Goal: Task Accomplishment & Management: Complete application form

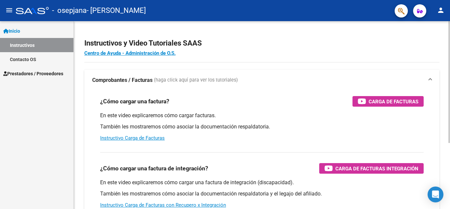
click at [273, 47] on h2 "Instructivos y Video Tutoriales SAAS" at bounding box center [262, 43] width 356 height 13
click at [147, 137] on link "Instructivo Carga de Facturas" at bounding box center [132, 138] width 65 height 6
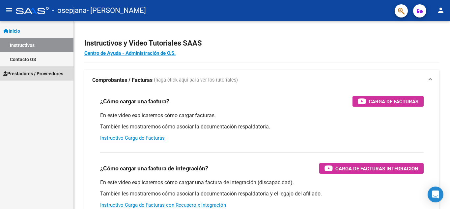
click at [34, 75] on span "Prestadores / Proveedores" at bounding box center [33, 73] width 60 height 7
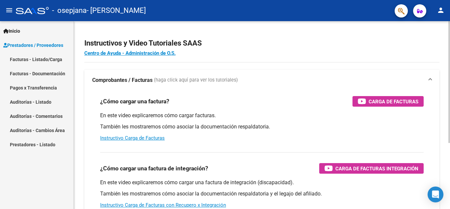
click at [264, 32] on app-root-component "Instructivos y Video Tutoriales SAAS Centro de Ayuda - Administración de O.S. C…" at bounding box center [262, 155] width 356 height 247
click at [306, 50] on h4 "Centro de Ayuda - Administración de O.S." at bounding box center [262, 52] width 356 height 7
click at [43, 57] on link "Facturas - Listado/Carga" at bounding box center [37, 59] width 74 height 14
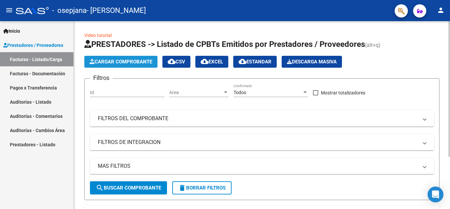
click at [140, 62] on span "Cargar Comprobante" at bounding box center [121, 62] width 63 height 6
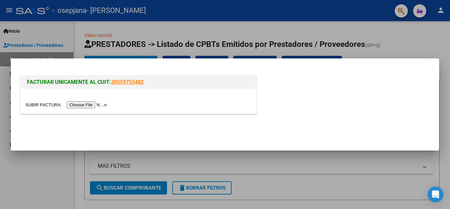
click at [89, 106] on input "file" at bounding box center [66, 104] width 83 height 7
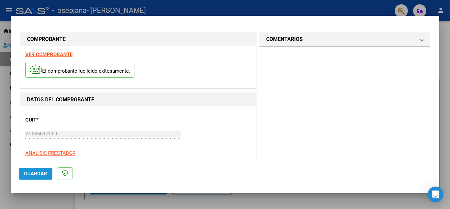
click at [35, 173] on span "Guardar" at bounding box center [35, 174] width 23 height 6
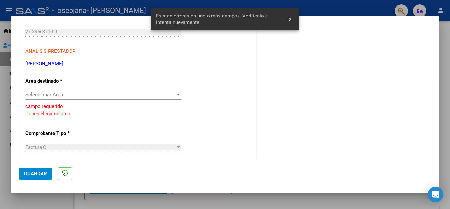
click at [148, 96] on span "Seleccionar Area" at bounding box center [100, 95] width 150 height 6
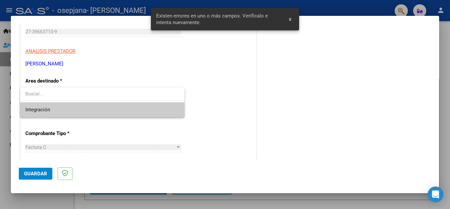
click at [109, 114] on span "Integración" at bounding box center [102, 109] width 154 height 15
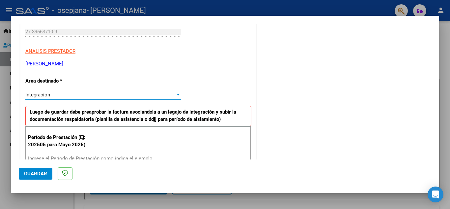
click at [138, 95] on div "Integración" at bounding box center [100, 95] width 150 height 6
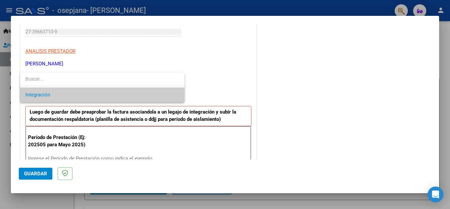
click at [218, 73] on div at bounding box center [225, 104] width 450 height 209
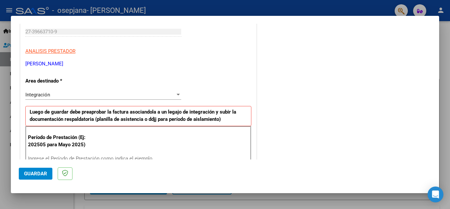
click at [169, 93] on div "Integración" at bounding box center [100, 95] width 150 height 6
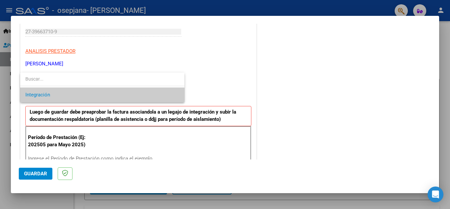
click at [66, 192] on div at bounding box center [225, 104] width 450 height 209
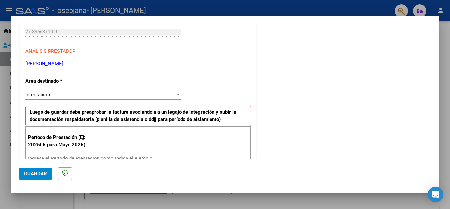
click at [88, 205] on div at bounding box center [225, 104] width 450 height 209
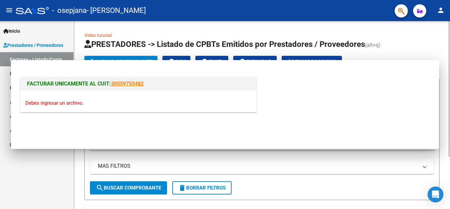
scroll to position [0, 0]
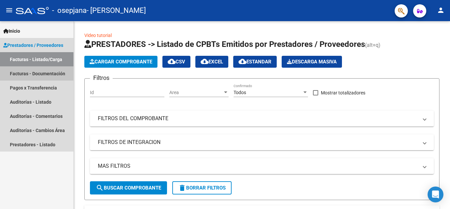
click at [45, 76] on link "Facturas - Documentación" at bounding box center [37, 73] width 74 height 14
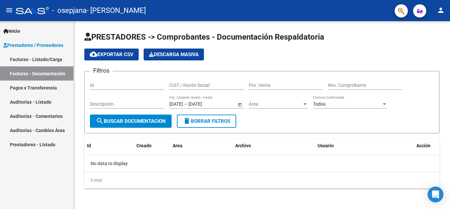
click at [63, 60] on link "Facturas - Listado/Carga" at bounding box center [37, 59] width 74 height 14
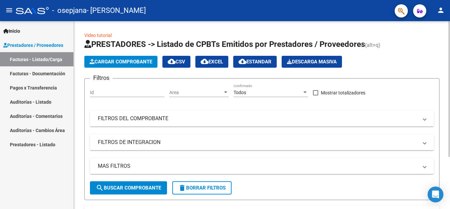
click at [155, 58] on button "Cargar Comprobante" at bounding box center [120, 62] width 73 height 12
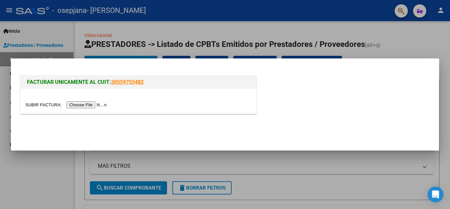
click at [96, 106] on input "file" at bounding box center [66, 104] width 83 height 7
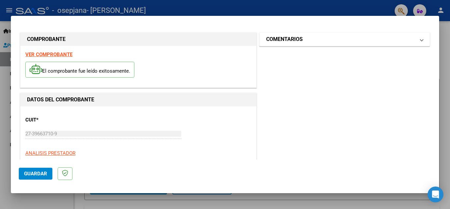
click at [384, 38] on mat-panel-title "COMENTARIOS" at bounding box center [340, 39] width 149 height 8
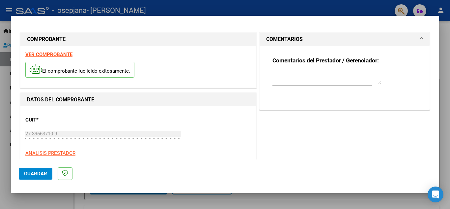
click at [36, 173] on span "Guardar" at bounding box center [35, 174] width 23 height 6
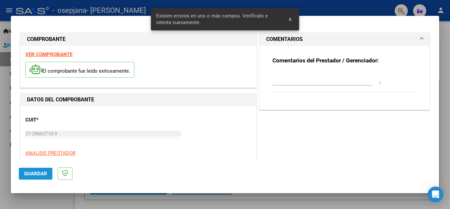
scroll to position [102, 0]
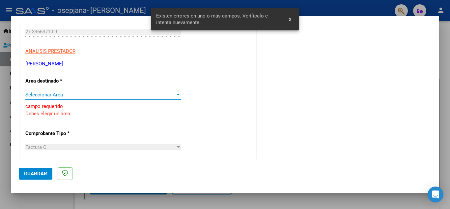
click at [175, 95] on div at bounding box center [178, 94] width 6 height 5
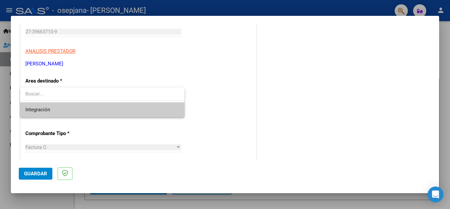
click at [215, 122] on div at bounding box center [225, 104] width 450 height 209
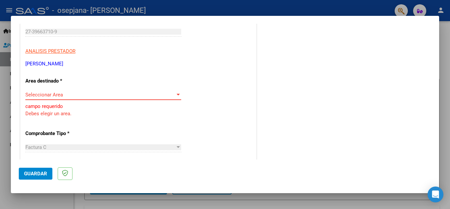
click at [140, 92] on span "Seleccionar Area" at bounding box center [100, 95] width 150 height 6
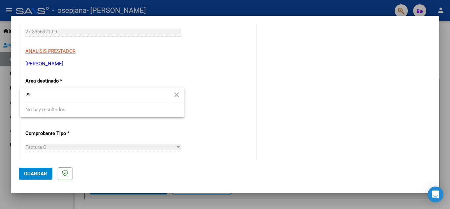
type input "p"
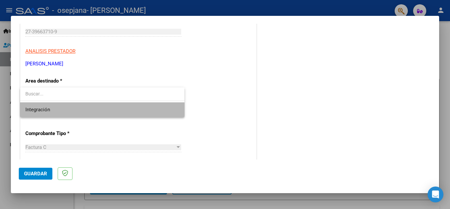
click at [122, 109] on span "Integración" at bounding box center [102, 109] width 154 height 15
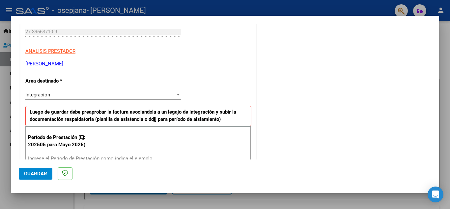
click at [440, 63] on div at bounding box center [225, 104] width 450 height 209
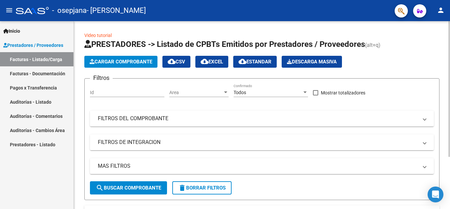
click at [175, 139] on mat-panel-title "FILTROS DE INTEGRACION" at bounding box center [258, 142] width 321 height 7
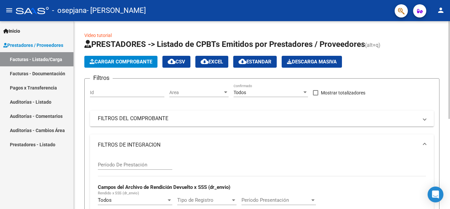
click at [139, 164] on input "Período De Prestación" at bounding box center [135, 165] width 75 height 6
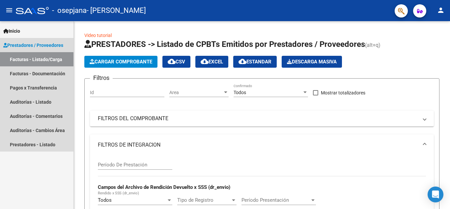
click at [42, 41] on link "Prestadores / Proveedores" at bounding box center [37, 45] width 74 height 14
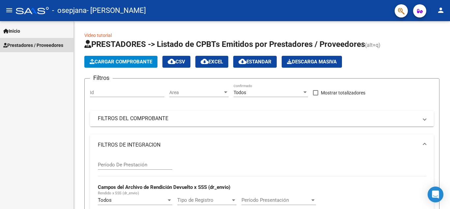
click at [42, 41] on link "Prestadores / Proveedores" at bounding box center [37, 45] width 74 height 14
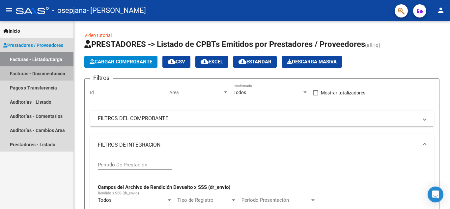
click at [49, 76] on link "Facturas - Documentación" at bounding box center [37, 73] width 74 height 14
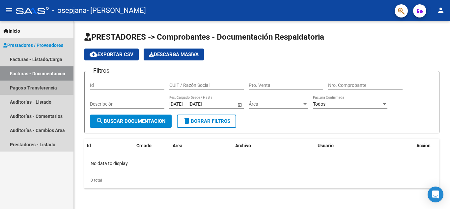
click at [40, 87] on link "Pagos x Transferencia" at bounding box center [37, 87] width 74 height 14
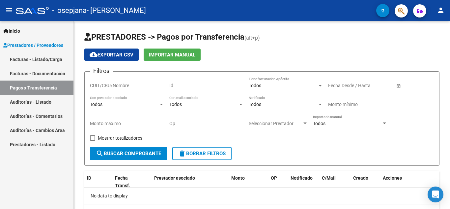
click at [43, 58] on link "Facturas - Listado/Carga" at bounding box center [37, 59] width 74 height 14
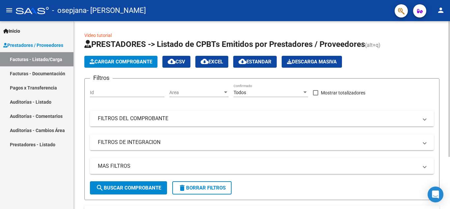
click at [134, 120] on mat-panel-title "FILTROS DEL COMPROBANTE" at bounding box center [258, 118] width 321 height 7
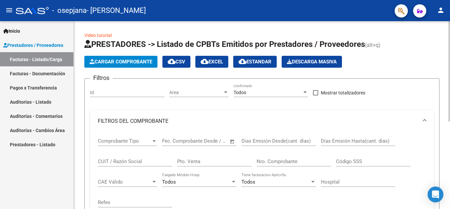
click at [139, 141] on span "Comprobante Tipo" at bounding box center [124, 141] width 53 height 6
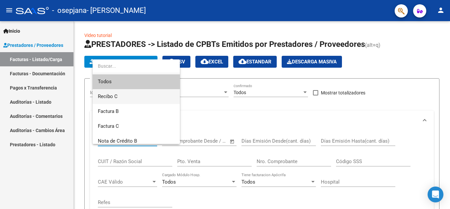
click at [118, 96] on span "Recibo C" at bounding box center [136, 96] width 77 height 15
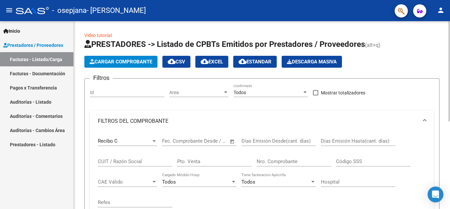
click at [192, 137] on div "Fecha inicio – Fecha fin Fec. Comprobante Desde / Hasta" at bounding box center [195, 139] width 67 height 14
click at [233, 141] on span "Open calendar" at bounding box center [233, 142] width 16 height 16
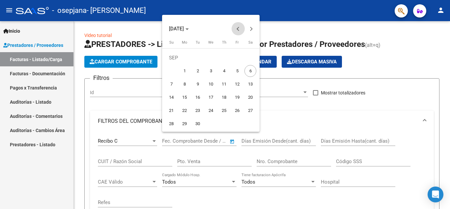
click at [238, 31] on span "Previous month" at bounding box center [238, 28] width 13 height 13
click at [252, 27] on span "Next month" at bounding box center [251, 28] width 13 height 13
click at [235, 59] on span "1" at bounding box center [238, 58] width 12 height 12
type input "[DATE]"
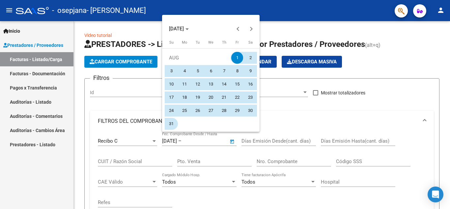
click at [173, 126] on span "31" at bounding box center [172, 124] width 12 height 12
type input "[DATE]"
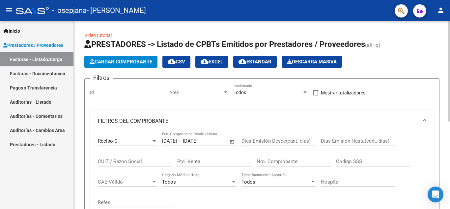
click at [263, 142] on input "Días Emisión Desde(cant. días)" at bounding box center [279, 141] width 75 height 6
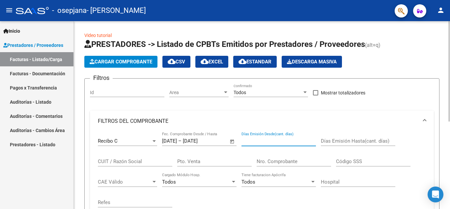
click at [322, 122] on mat-panel-title "FILTROS DEL COMPROBANTE" at bounding box center [258, 120] width 321 height 7
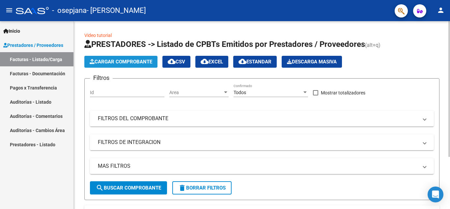
click at [133, 60] on span "Cargar Comprobante" at bounding box center [121, 62] width 63 height 6
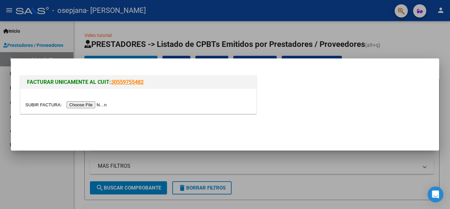
click at [91, 103] on input "file" at bounding box center [66, 104] width 83 height 7
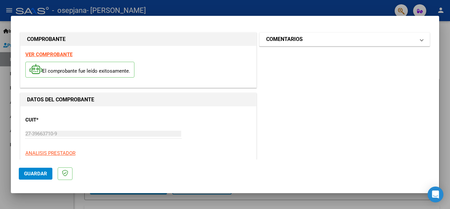
click at [382, 44] on mat-expansion-panel-header "COMENTARIOS" at bounding box center [345, 39] width 170 height 13
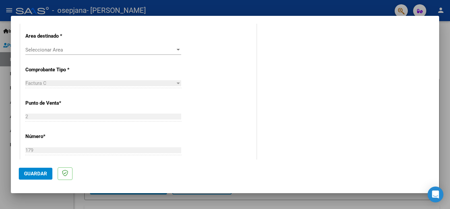
scroll to position [143, 0]
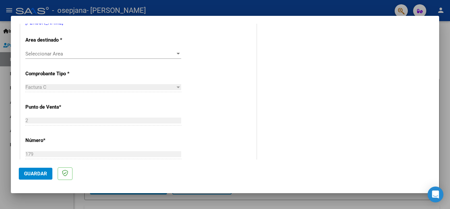
click at [169, 48] on div "CUIT * 27-39663710-9 Ingresar CUIT ANALISIS PRESTADOR [PERSON_NAME] [PERSON_NAM…" at bounding box center [138, 178] width 236 height 430
click at [171, 51] on span "Seleccionar Area" at bounding box center [100, 54] width 150 height 6
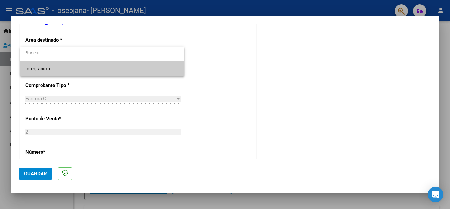
click at [223, 57] on div at bounding box center [225, 104] width 450 height 209
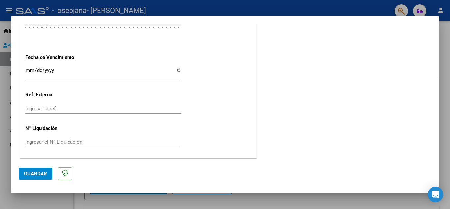
scroll to position [390, 0]
click at [31, 71] on input "Ingresar la fecha" at bounding box center [103, 72] width 156 height 11
click at [102, 109] on input "Ingresar la ref." at bounding box center [103, 108] width 156 height 6
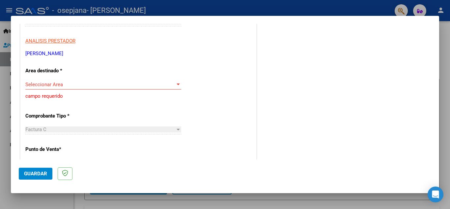
scroll to position [114, 0]
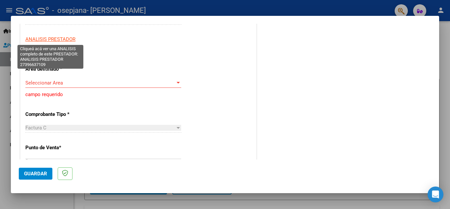
click at [69, 38] on span "ANALISIS PRESTADOR" at bounding box center [50, 39] width 50 height 6
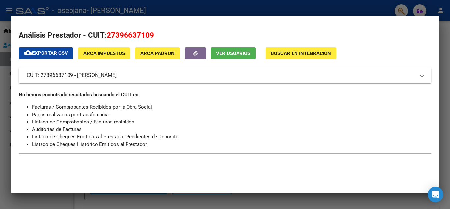
click at [386, 77] on mat-panel-title "CUIT: 27396637109 - [PERSON_NAME]" at bounding box center [221, 75] width 389 height 8
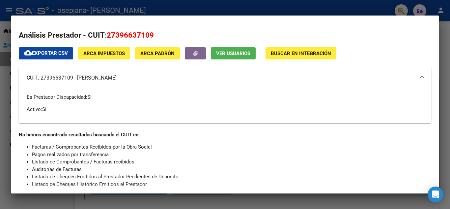
click at [266, 153] on li "Pagos realizados por transferencia" at bounding box center [232, 155] width 400 height 8
click at [366, 8] on div at bounding box center [225, 104] width 450 height 209
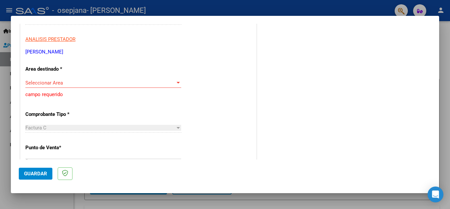
click at [96, 85] on span "Seleccionar Area" at bounding box center [100, 83] width 150 height 6
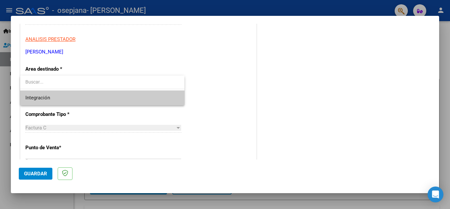
click at [90, 97] on span "Integración" at bounding box center [102, 97] width 154 height 15
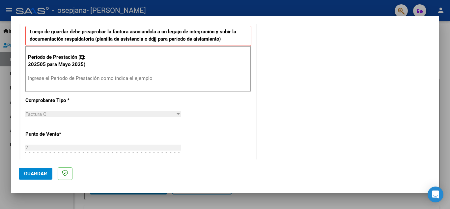
scroll to position [199, 0]
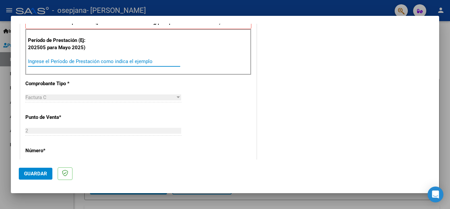
click at [133, 62] on input "Ingrese el Período de Prestación como indica el ejemplo" at bounding box center [104, 61] width 152 height 6
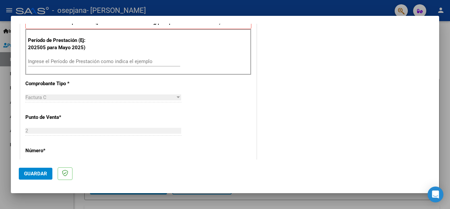
click at [319, 100] on div "COMENTARIOS Comentarios del Prestador / Gerenciador:" at bounding box center [344, 118] width 173 height 573
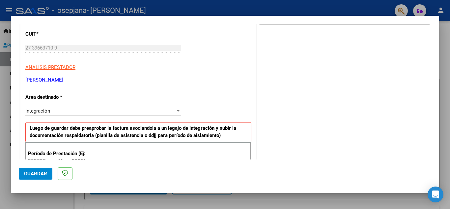
scroll to position [0, 0]
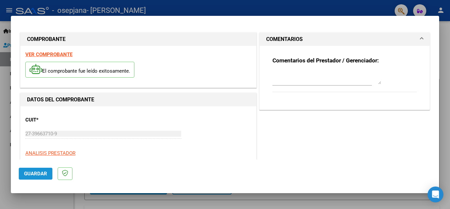
click at [37, 171] on span "Guardar" at bounding box center [35, 174] width 23 height 6
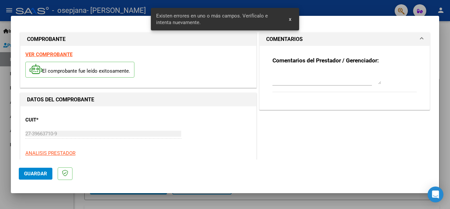
scroll to position [162, 0]
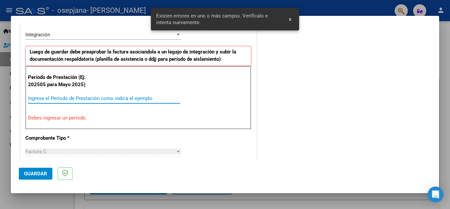
click at [86, 99] on input "Ingrese el Período de Prestación como indica el ejemplo" at bounding box center [104, 98] width 152 height 6
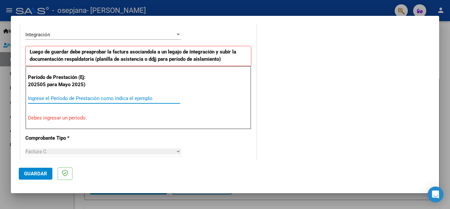
click at [86, 99] on input "Ingrese el Período de Prestación como indica el ejemplo" at bounding box center [104, 98] width 152 height 6
click at [150, 101] on input "Ingrese el Período de Prestación como indica el ejemplo" at bounding box center [104, 98] width 152 height 6
click at [222, 100] on div "Período de Prestación (Ej: 202505 para [DATE]) Ingrese el Período de Prestación…" at bounding box center [138, 97] width 226 height 63
click at [65, 119] on p "Debes ingresar un período." at bounding box center [138, 118] width 221 height 8
click at [78, 96] on input "Ingrese el Período de Prestación como indica el ejemplo" at bounding box center [104, 98] width 152 height 6
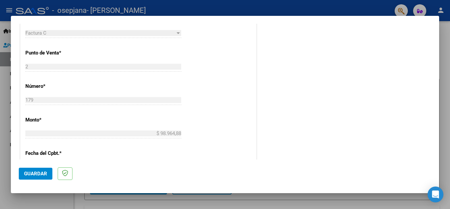
scroll to position [233, 0]
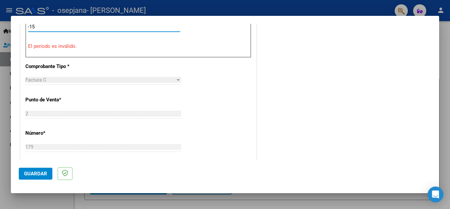
type input "-1"
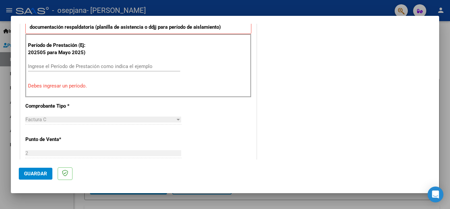
scroll to position [181, 0]
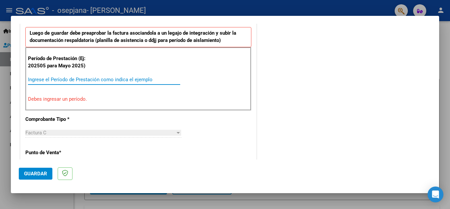
click at [129, 82] on input "Ingrese el Período de Prestación como indica el ejemplo" at bounding box center [104, 80] width 152 height 6
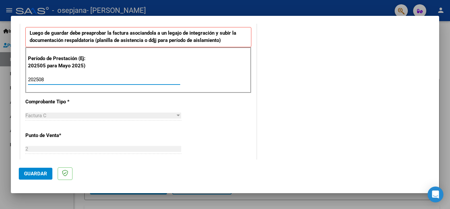
type input "202508"
click at [251, 110] on div "CUIT * 27-39663710-9 Ingresar CUIT ANALISIS PRESTADOR [PERSON_NAME] [PERSON_NAM…" at bounding box center [138, 173] width 236 height 496
click at [30, 174] on span "Guardar" at bounding box center [35, 174] width 23 height 6
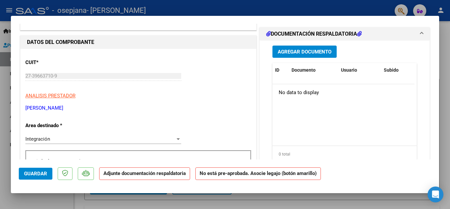
scroll to position [0, 0]
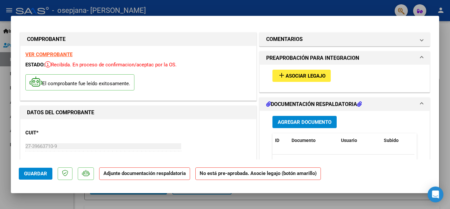
click at [315, 126] on button "Agregar Documento" at bounding box center [305, 122] width 64 height 12
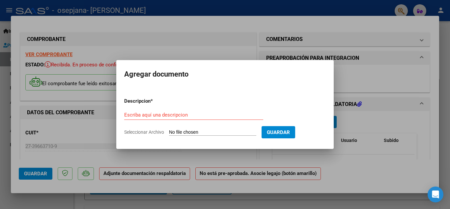
click at [216, 133] on input "Seleccionar Archivo" at bounding box center [212, 132] width 87 height 6
type input "C:\fakepath\CamScanner [DATE] 23.02.pdf"
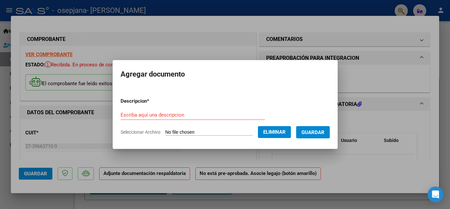
click at [176, 106] on form "Descripcion * Escriba aquí una descripcion Seleccionar Archivo Eliminar Guardar" at bounding box center [225, 116] width 209 height 48
click at [175, 114] on input "Escriba aquí una descripcion" at bounding box center [193, 115] width 144 height 6
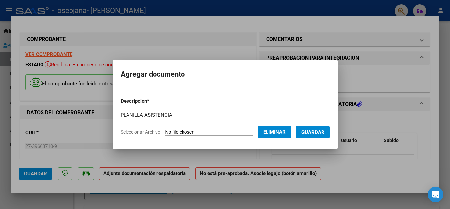
type input "PLANILLA ASISTENCIA"
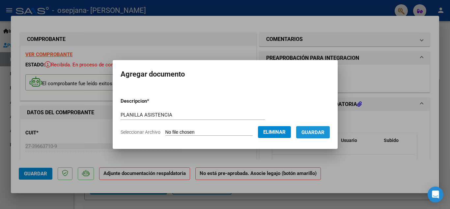
click at [321, 136] on button "Guardar" at bounding box center [313, 132] width 34 height 12
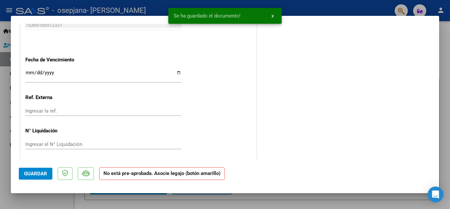
scroll to position [437, 0]
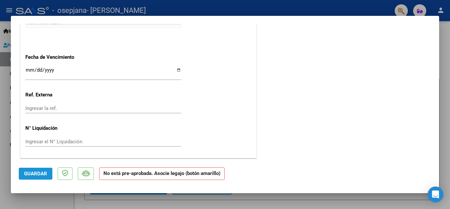
click at [37, 171] on span "Guardar" at bounding box center [35, 174] width 23 height 6
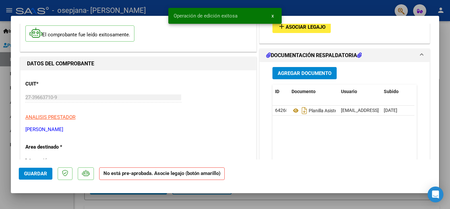
scroll to position [0, 0]
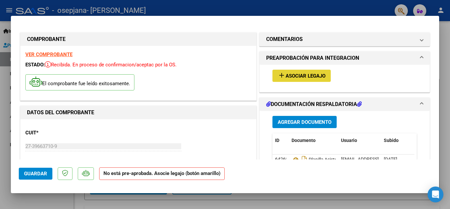
click at [324, 74] on button "add Asociar Legajo" at bounding box center [302, 76] width 58 height 12
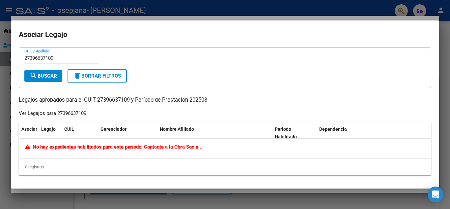
type input "27396637109"
click at [79, 114] on div "Ver Legajos para 27396637109" at bounding box center [53, 113] width 68 height 8
click at [235, 1] on div at bounding box center [225, 104] width 450 height 209
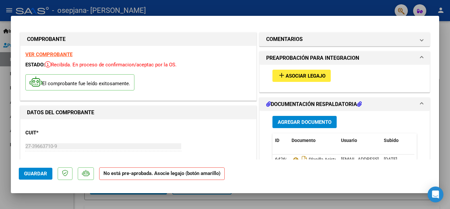
click at [32, 175] on span "Guardar" at bounding box center [35, 174] width 23 height 6
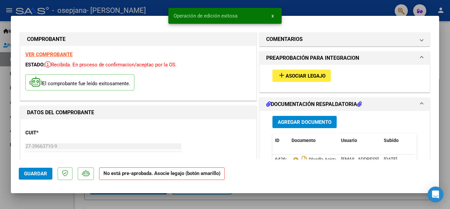
click at [399, 201] on div at bounding box center [225, 104] width 450 height 209
type input "$ 0,00"
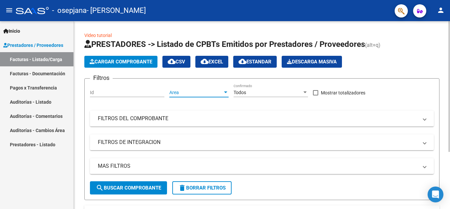
click at [200, 91] on span "Area" at bounding box center [196, 93] width 53 height 6
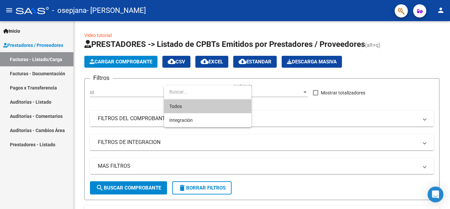
click at [296, 109] on div at bounding box center [225, 104] width 450 height 209
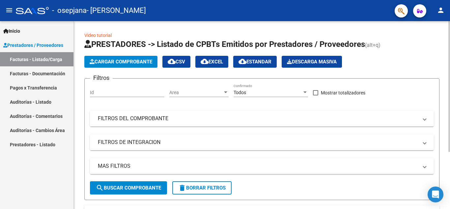
click at [282, 93] on div "Todos" at bounding box center [268, 93] width 69 height 6
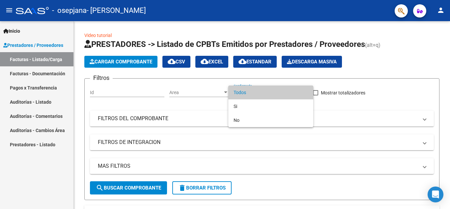
click at [360, 114] on div at bounding box center [225, 104] width 450 height 209
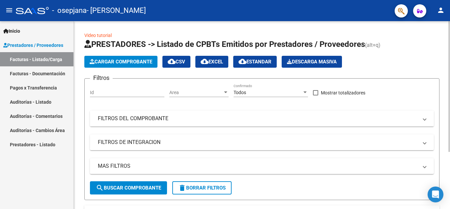
click at [413, 117] on mat-panel-title "FILTROS DEL COMPROBANTE" at bounding box center [258, 118] width 321 height 7
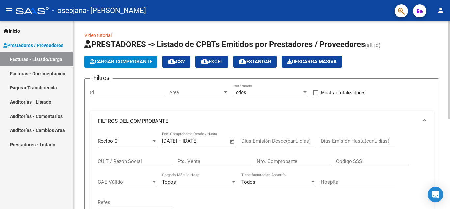
click at [408, 93] on div "Filtros Id Area Area Todos Confirmado Mostrar totalizadores FILTROS DEL COMPROB…" at bounding box center [262, 178] width 344 height 189
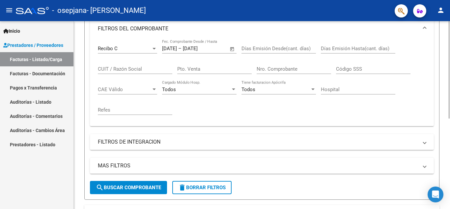
scroll to position [119, 0]
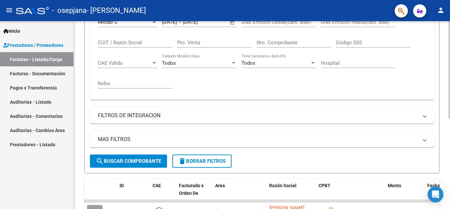
click at [310, 114] on mat-panel-title "FILTROS DE INTEGRACION" at bounding box center [258, 115] width 321 height 7
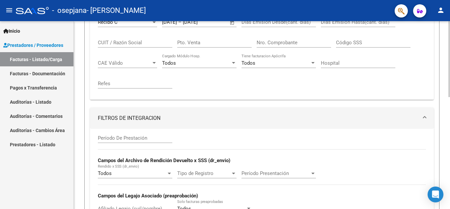
click at [435, 57] on form "Filtros Id Area Area Todos Confirmado Mostrar totalizadores FILTROS DEL COMPROB…" at bounding box center [262, 116] width 356 height 315
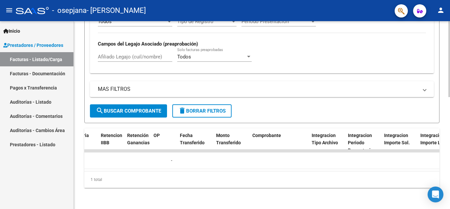
scroll to position [0, 509]
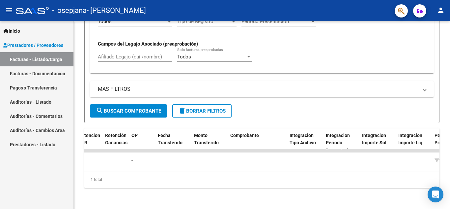
click at [28, 144] on link "Prestadores - Listado" at bounding box center [37, 144] width 74 height 14
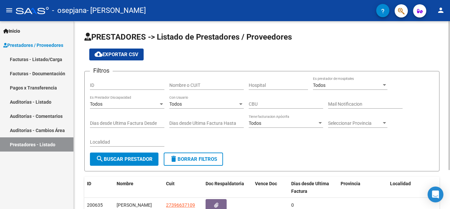
click at [246, 49] on div "cloud_download Exportar CSV" at bounding box center [262, 54] width 356 height 12
